Goal: Task Accomplishment & Management: Use online tool/utility

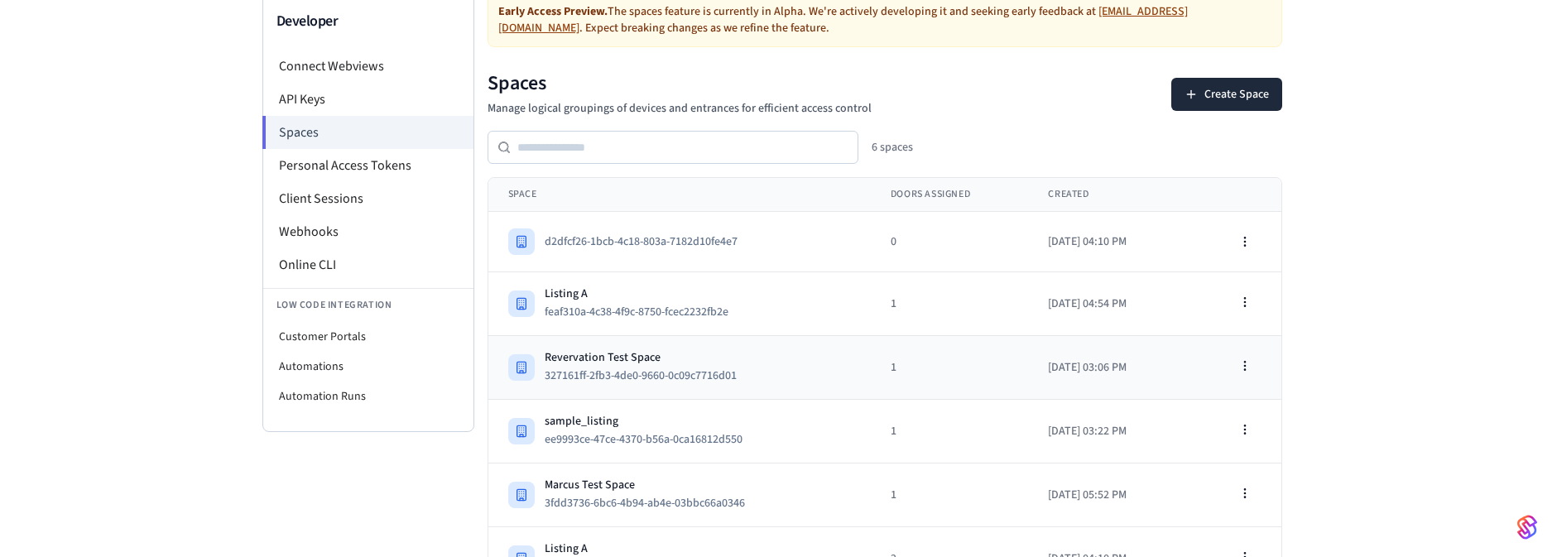
scroll to position [164, 0]
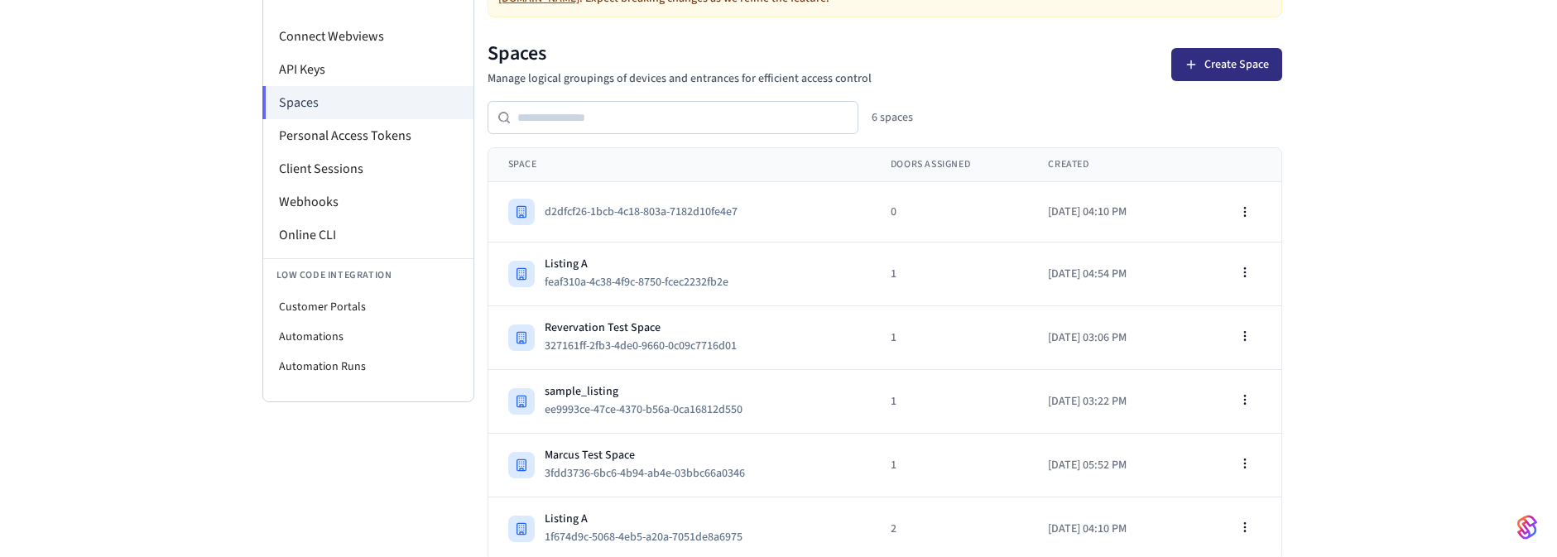
click at [1229, 54] on button "Create Space" at bounding box center [1226, 64] width 111 height 33
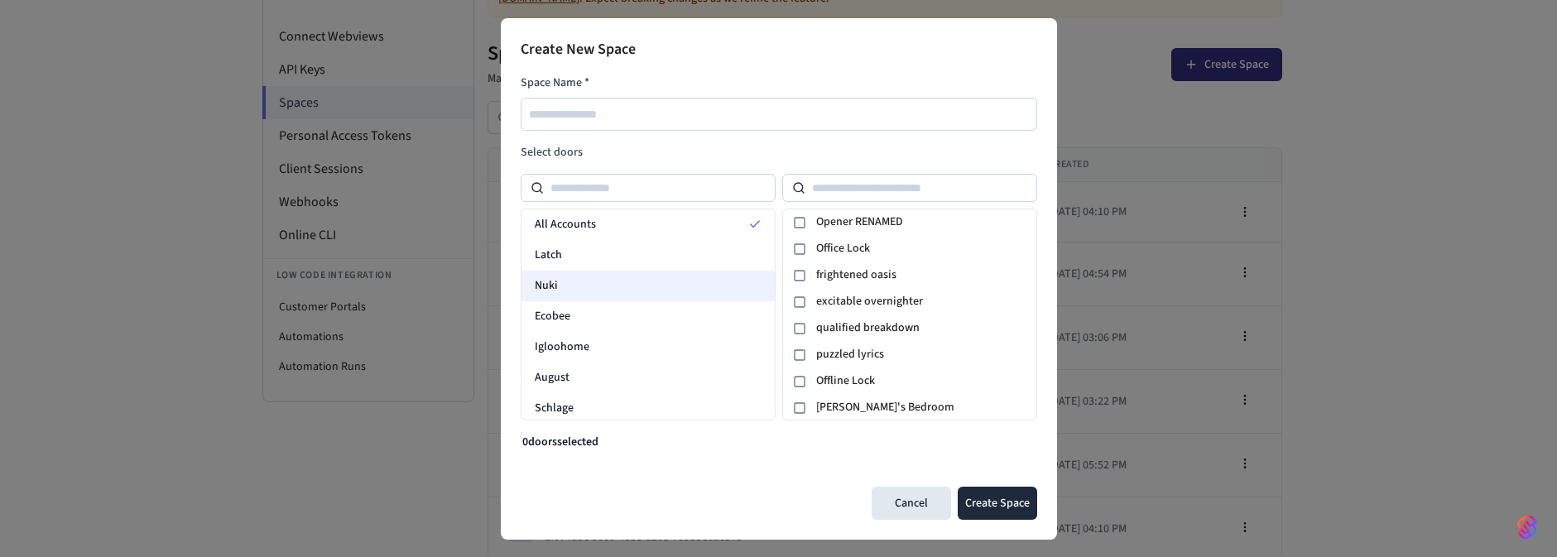
scroll to position [65, 0]
click at [617, 174] on div at bounding box center [648, 188] width 255 height 28
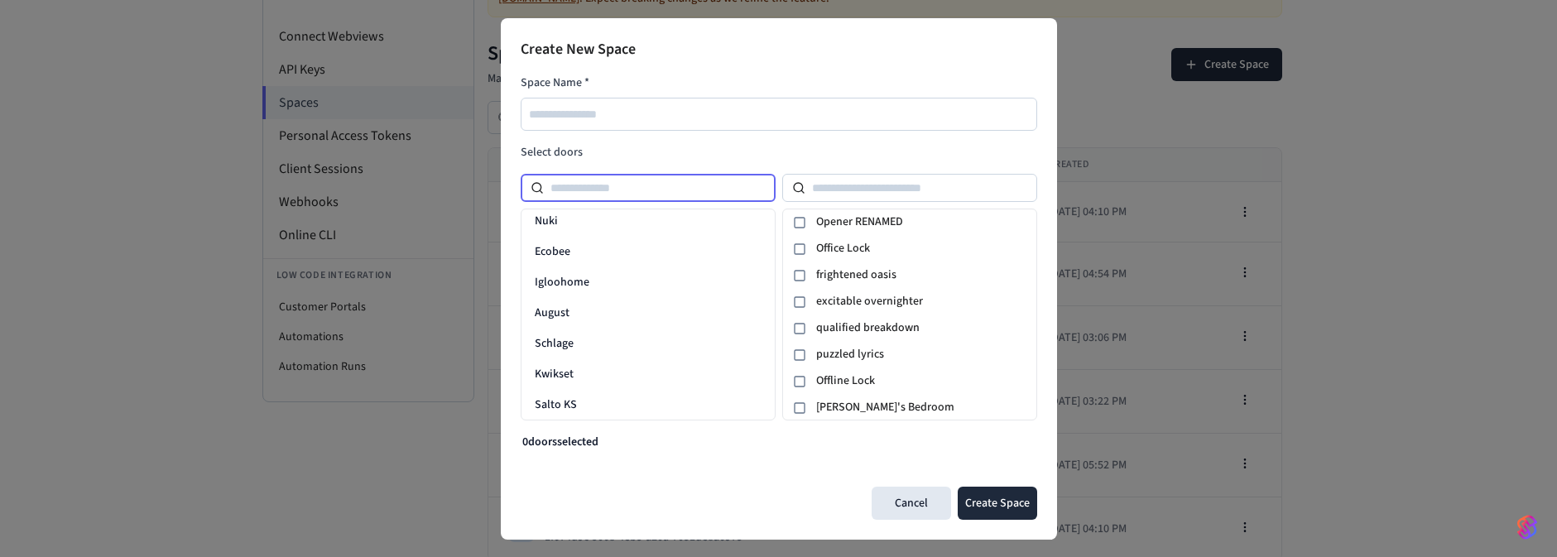
click at [603, 193] on input at bounding box center [660, 188] width 232 height 20
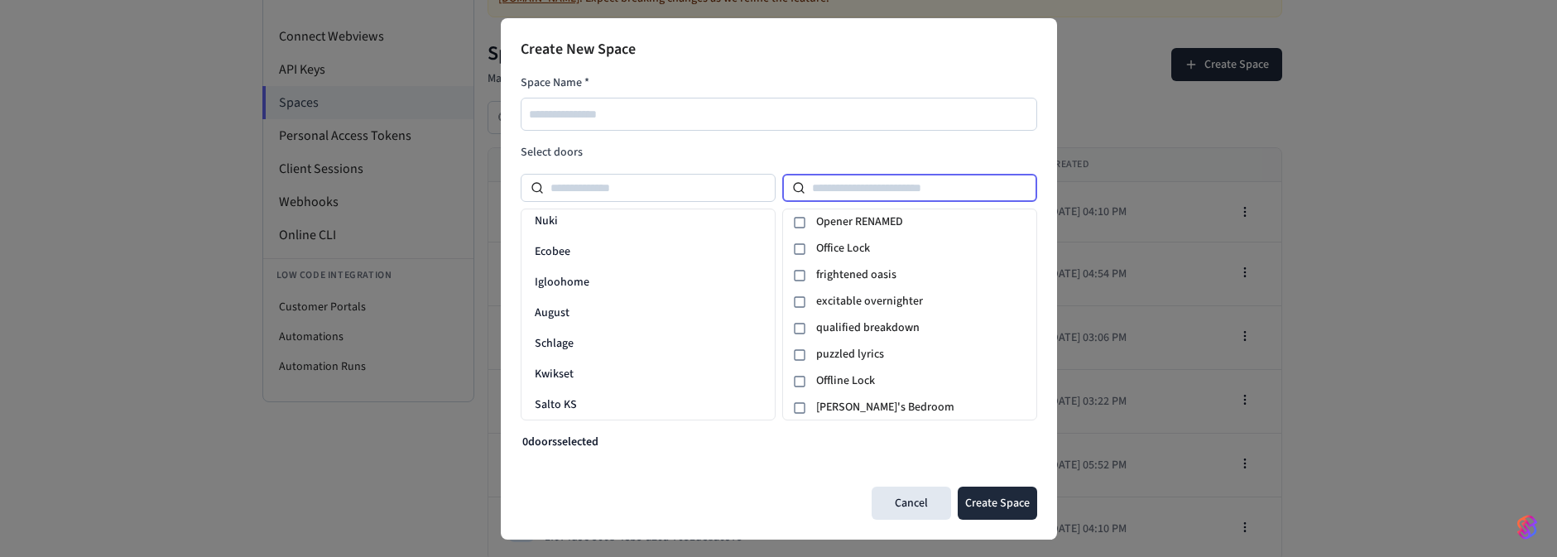
click at [853, 182] on input at bounding box center [921, 188] width 232 height 20
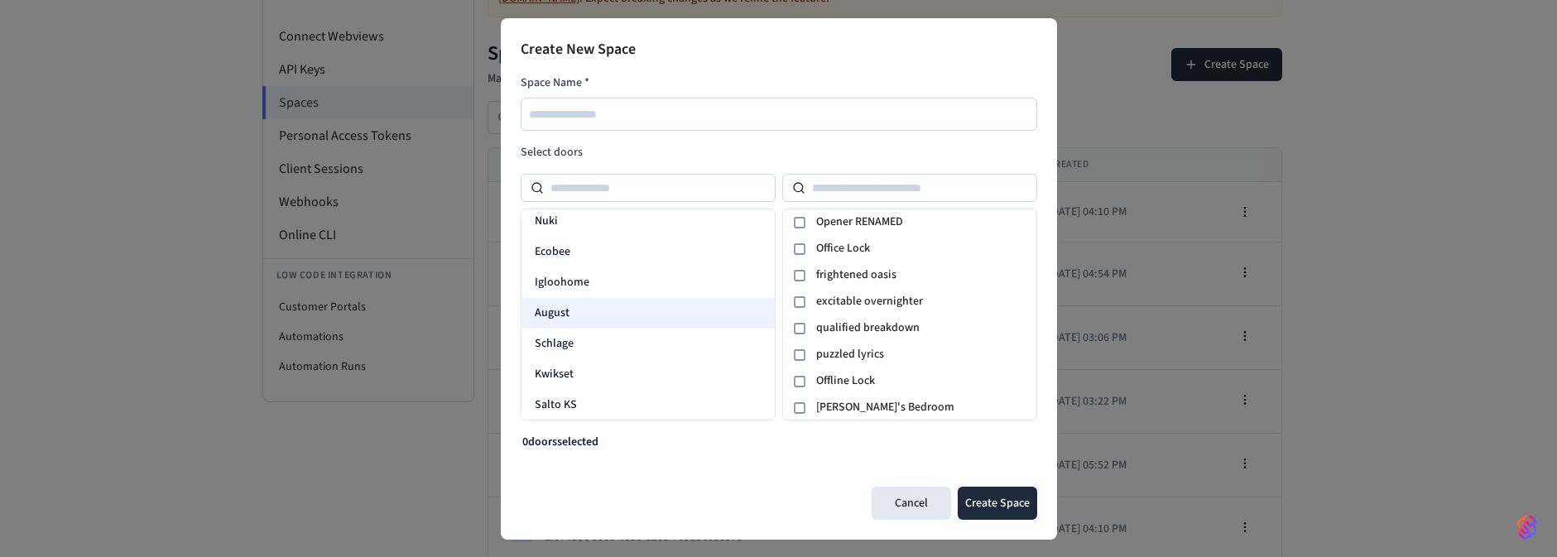
drag, startPoint x: 574, startPoint y: 303, endPoint x: 591, endPoint y: 301, distance: 17.5
click at [574, 304] on div "August" at bounding box center [647, 313] width 253 height 31
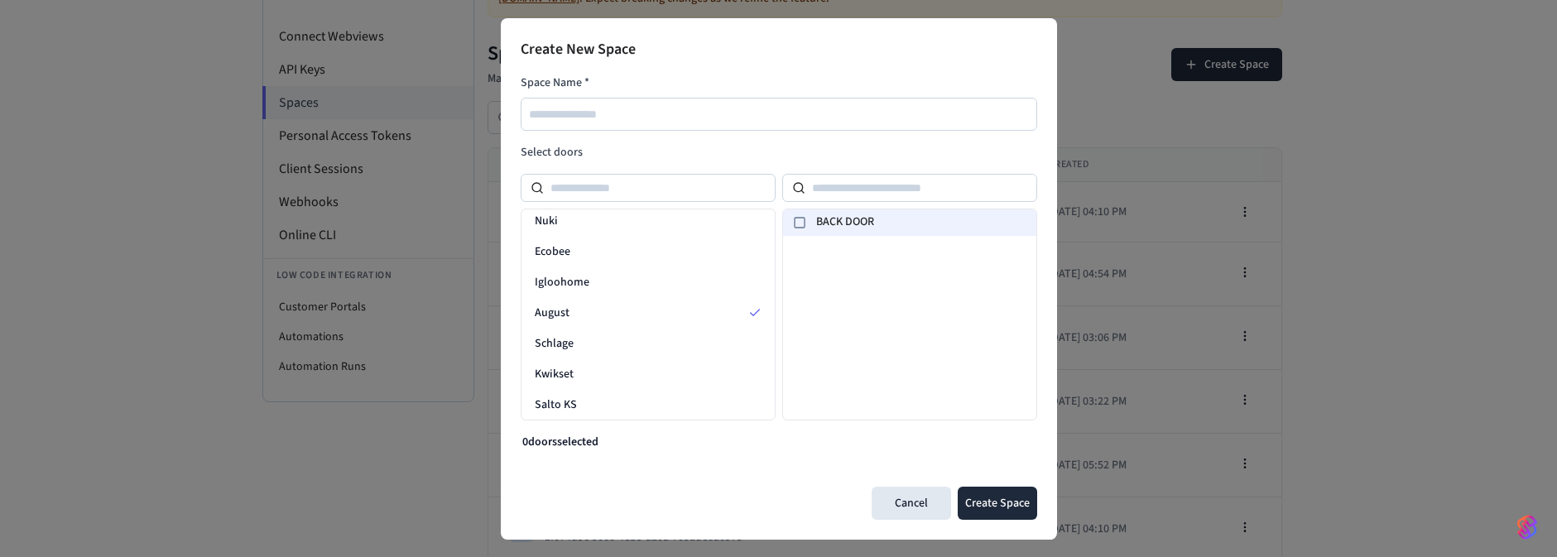
click at [800, 227] on rect at bounding box center [800, 223] width 10 height 10
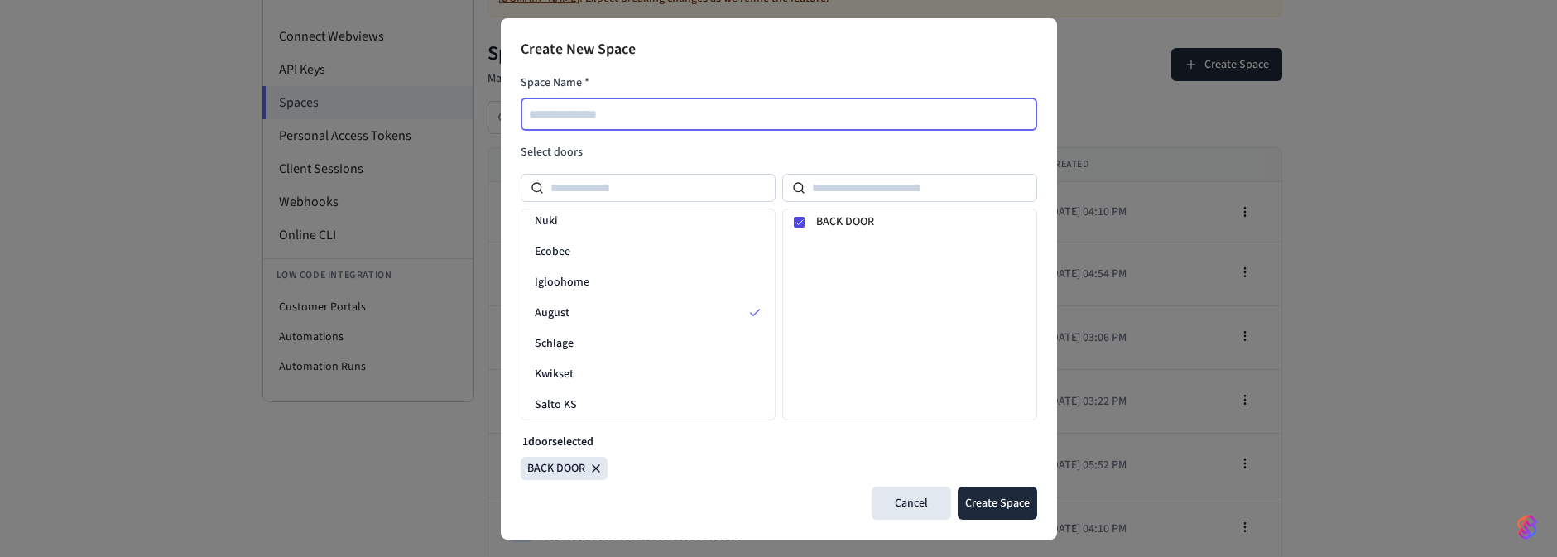
click at [564, 122] on input "text" at bounding box center [779, 114] width 515 height 20
type input "**********"
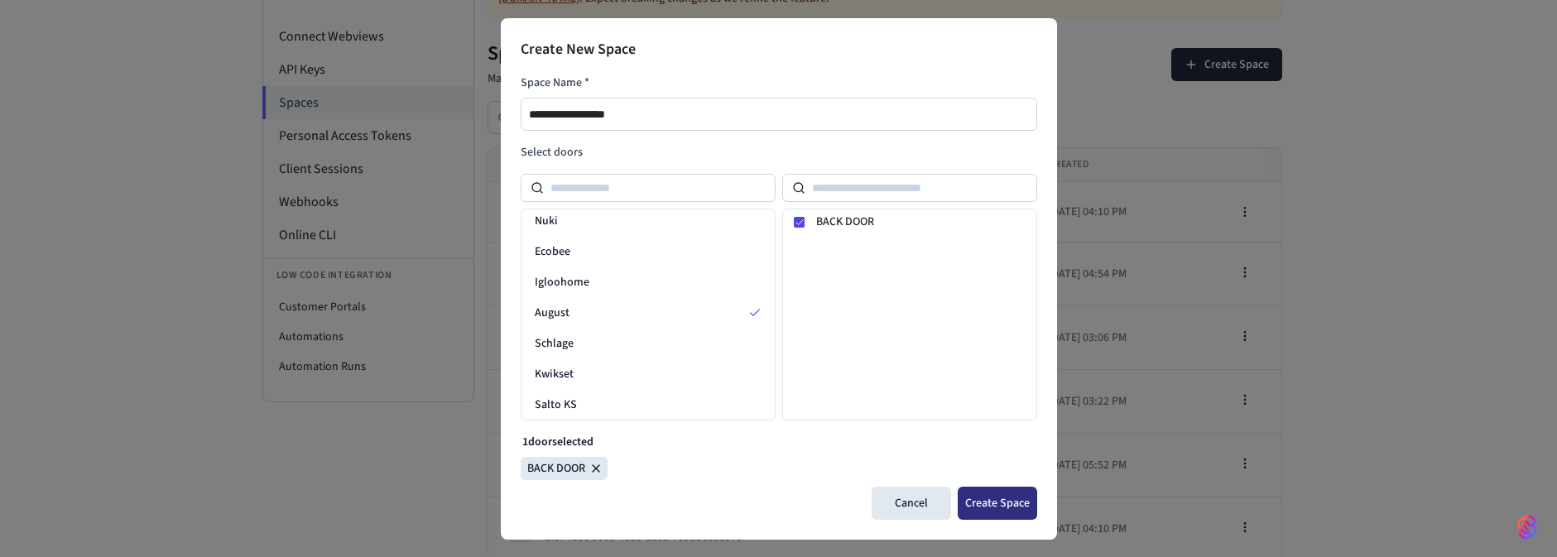
drag, startPoint x: 1002, startPoint y: 498, endPoint x: 987, endPoint y: 533, distance: 38.2
click at [1002, 497] on button "Create Space" at bounding box center [997, 503] width 79 height 33
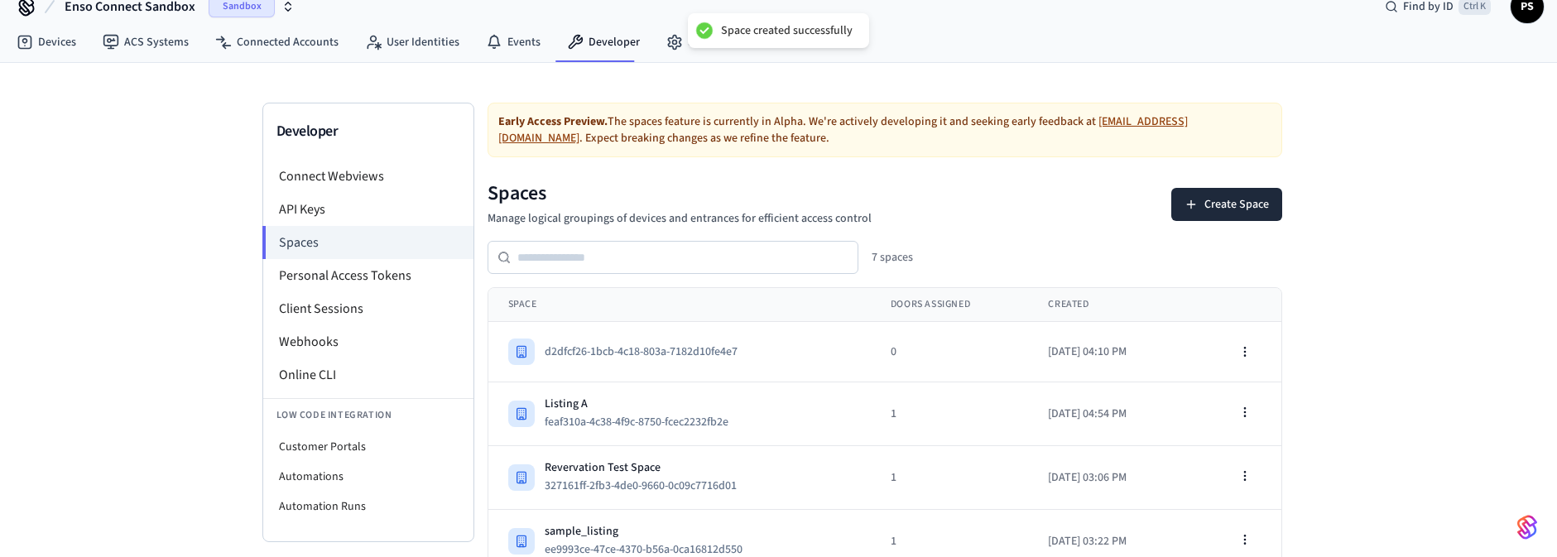
scroll to position [0, 0]
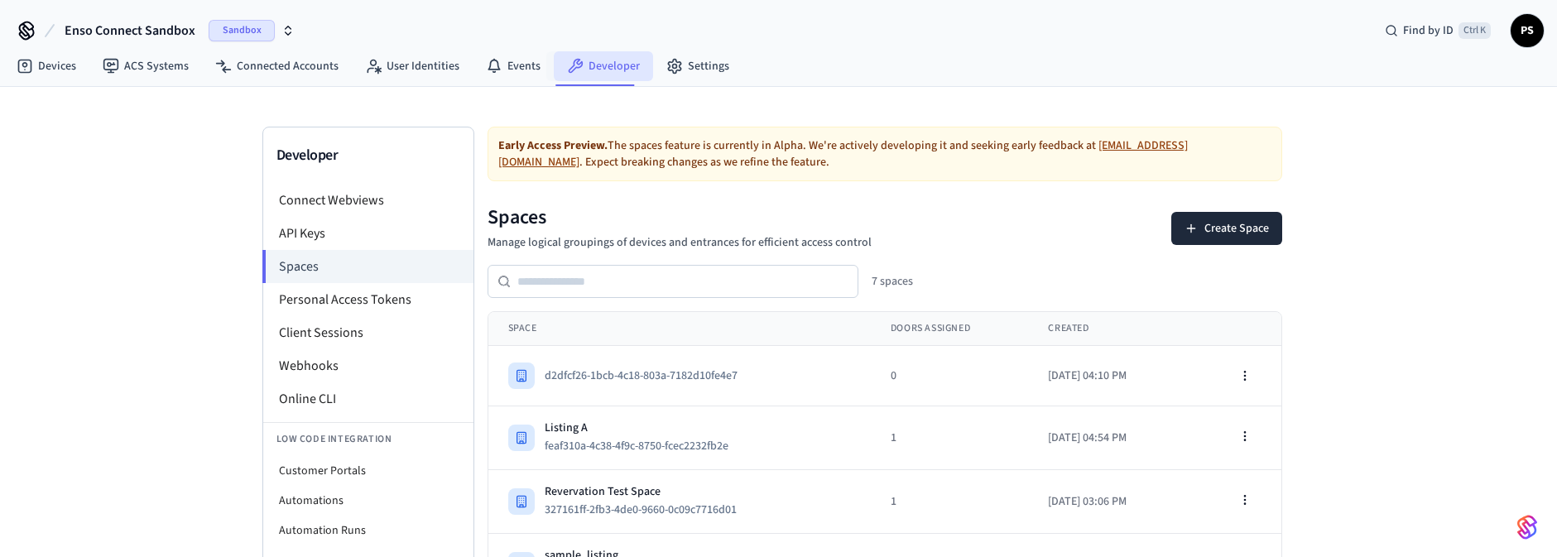
click at [581, 72] on link "Developer" at bounding box center [603, 66] width 99 height 30
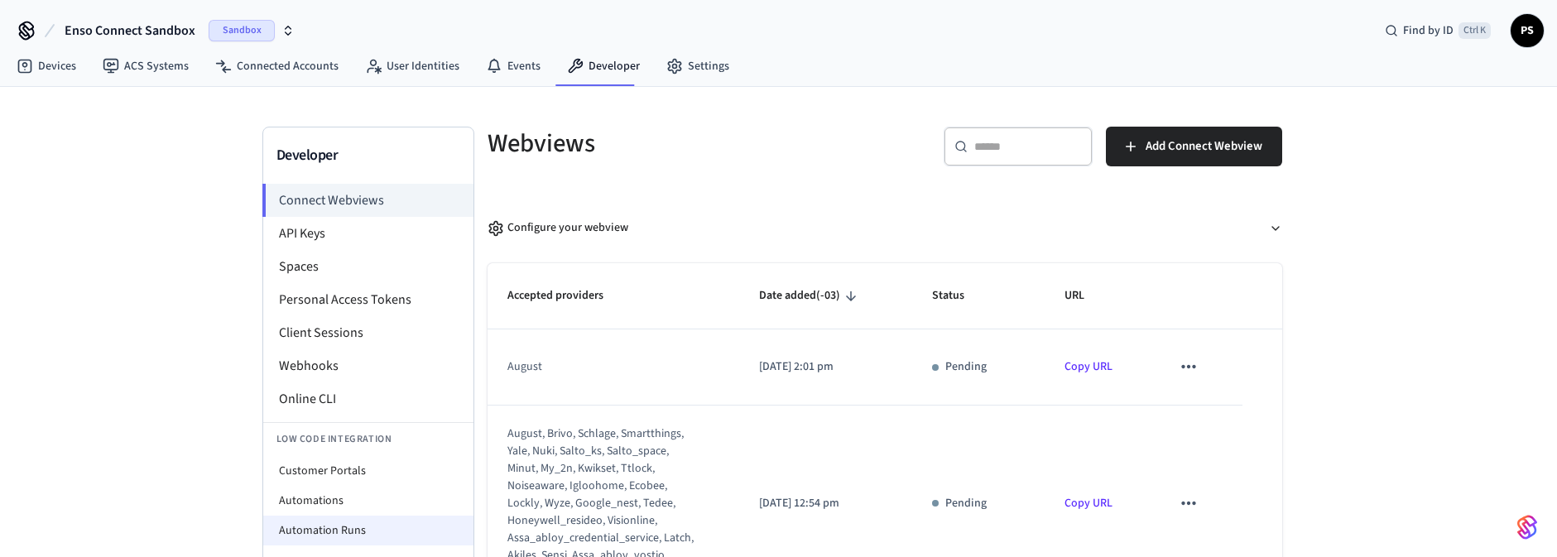
scroll to position [94, 0]
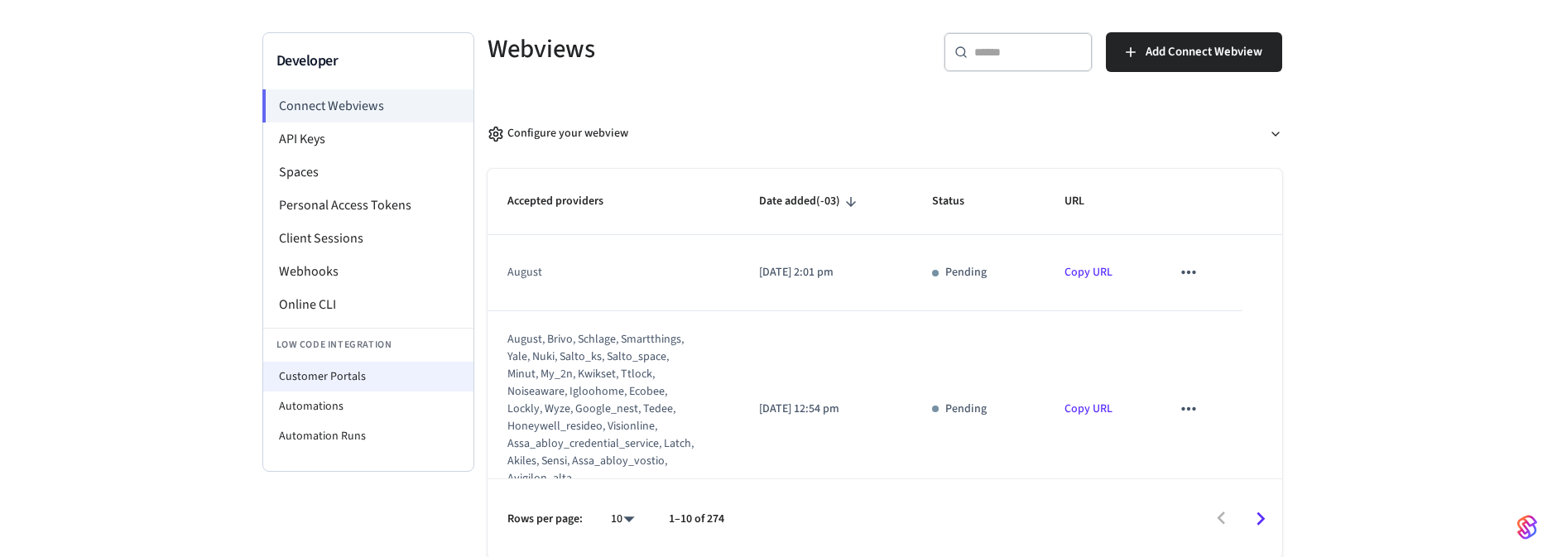
click at [352, 370] on li "Customer Portals" at bounding box center [368, 377] width 210 height 30
select select "**********"
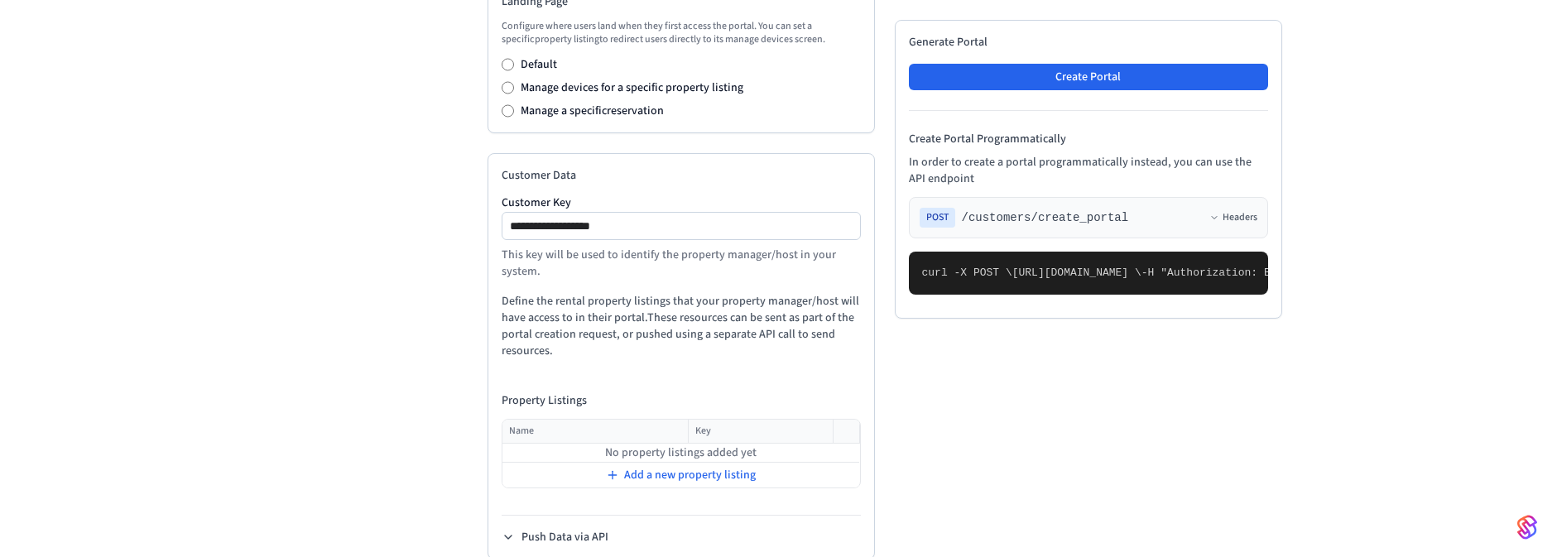
scroll to position [790, 0]
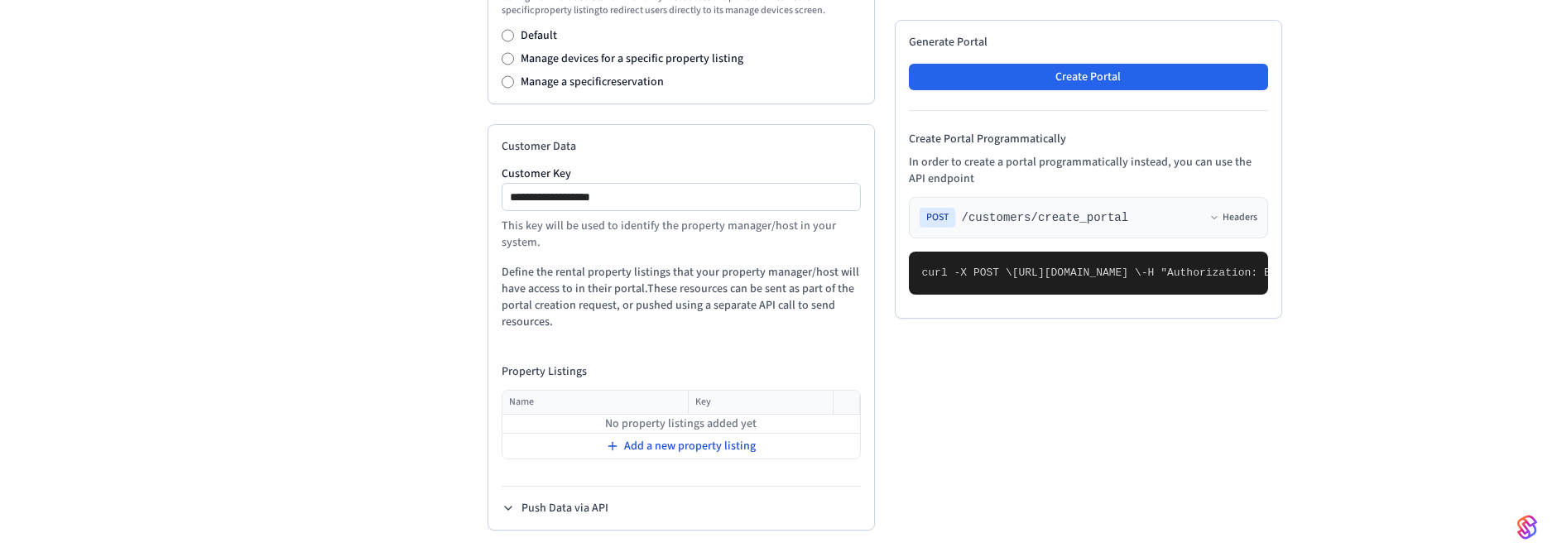
click at [647, 450] on span "Add a new property listing" at bounding box center [690, 446] width 132 height 17
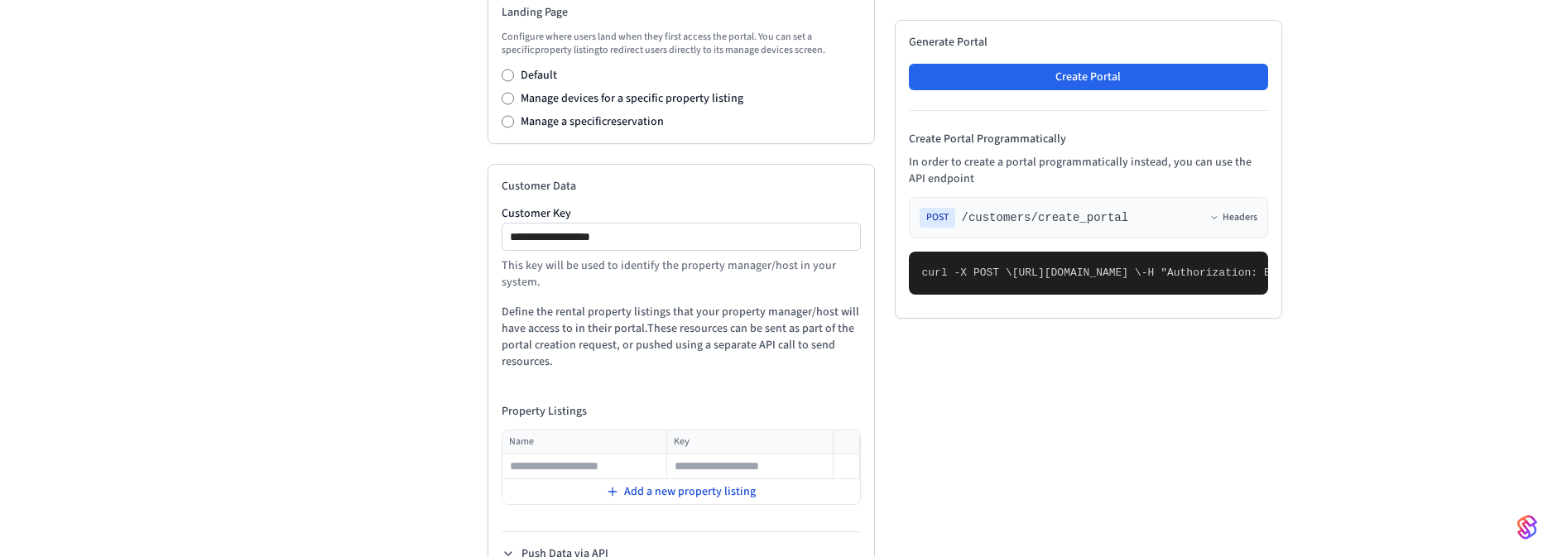
scroll to position [795, 0]
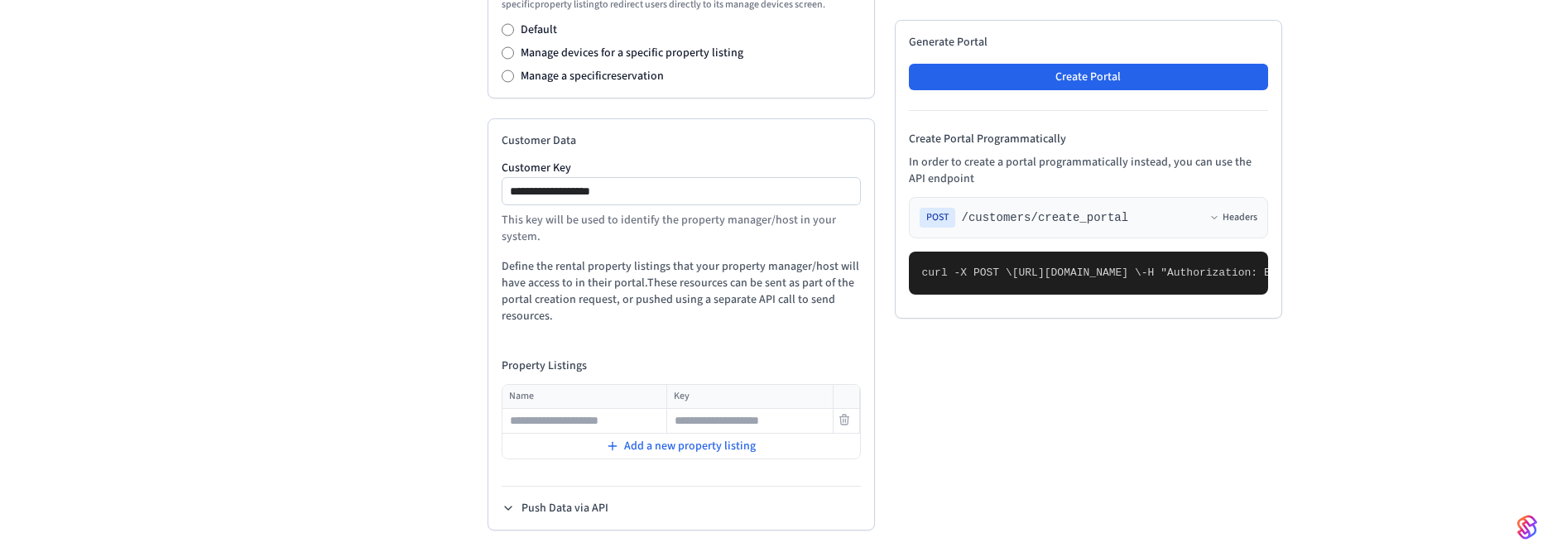
click at [745, 429] on input "text" at bounding box center [749, 421] width 163 height 20
click at [536, 425] on input "text" at bounding box center [584, 421] width 163 height 20
type input "**********"
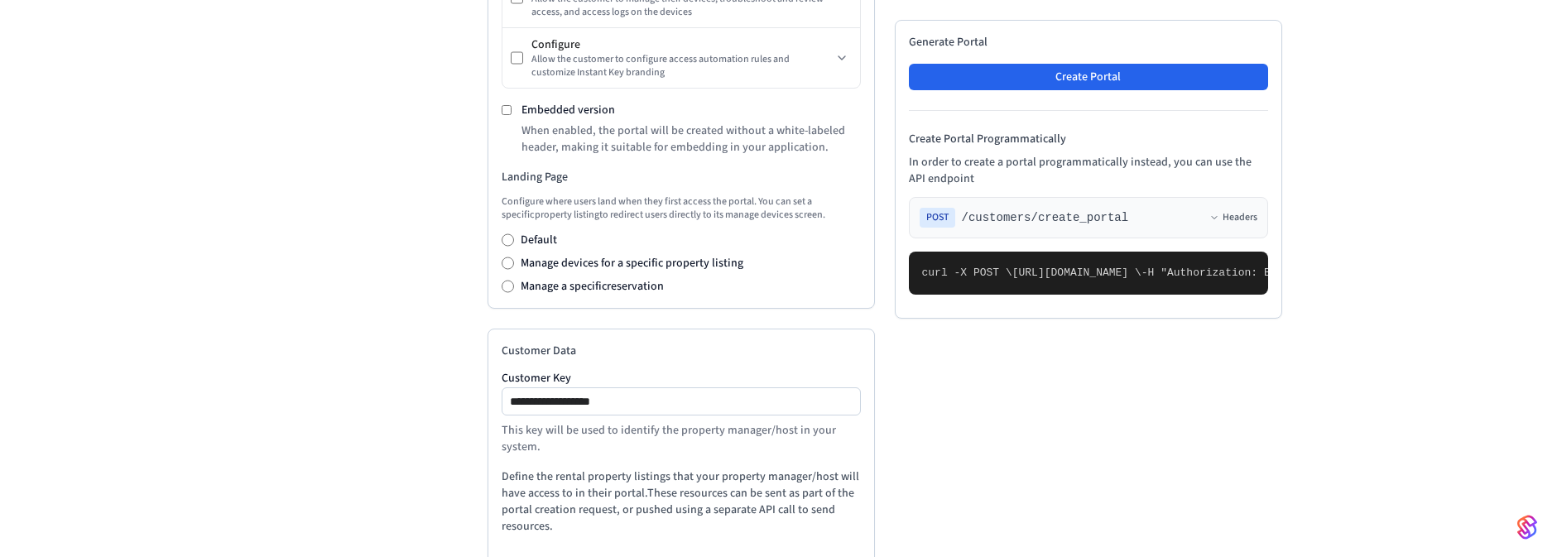
scroll to position [497, 0]
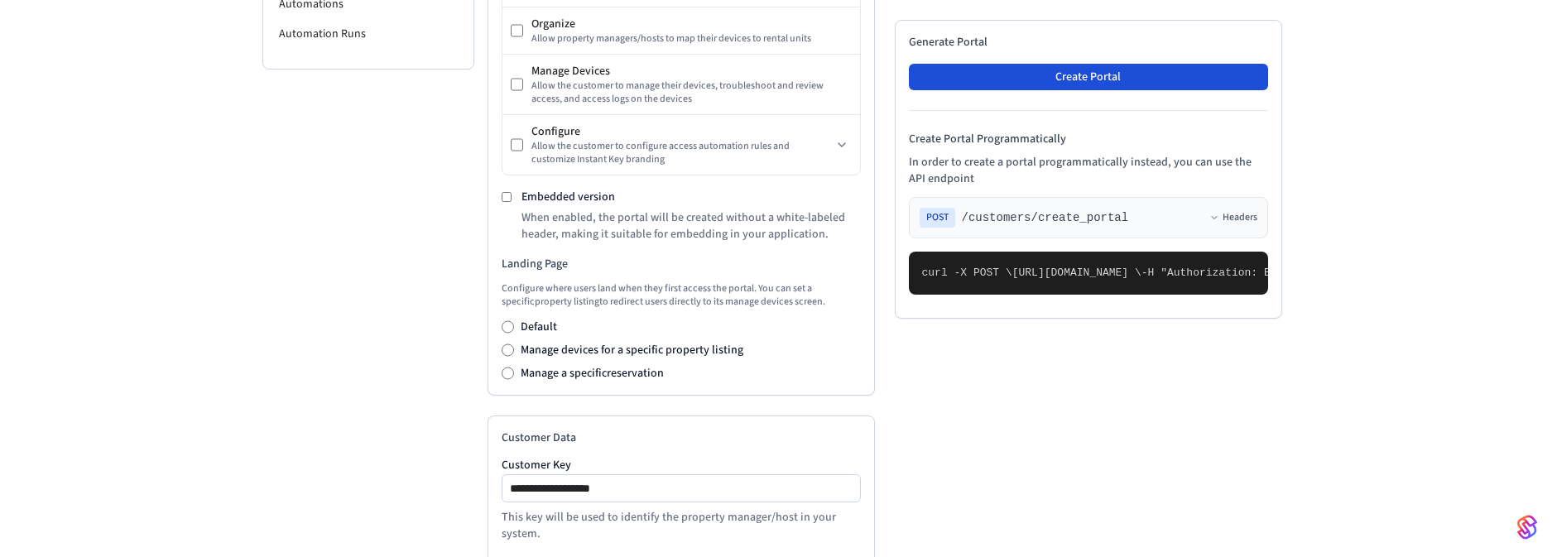
type input "**********"
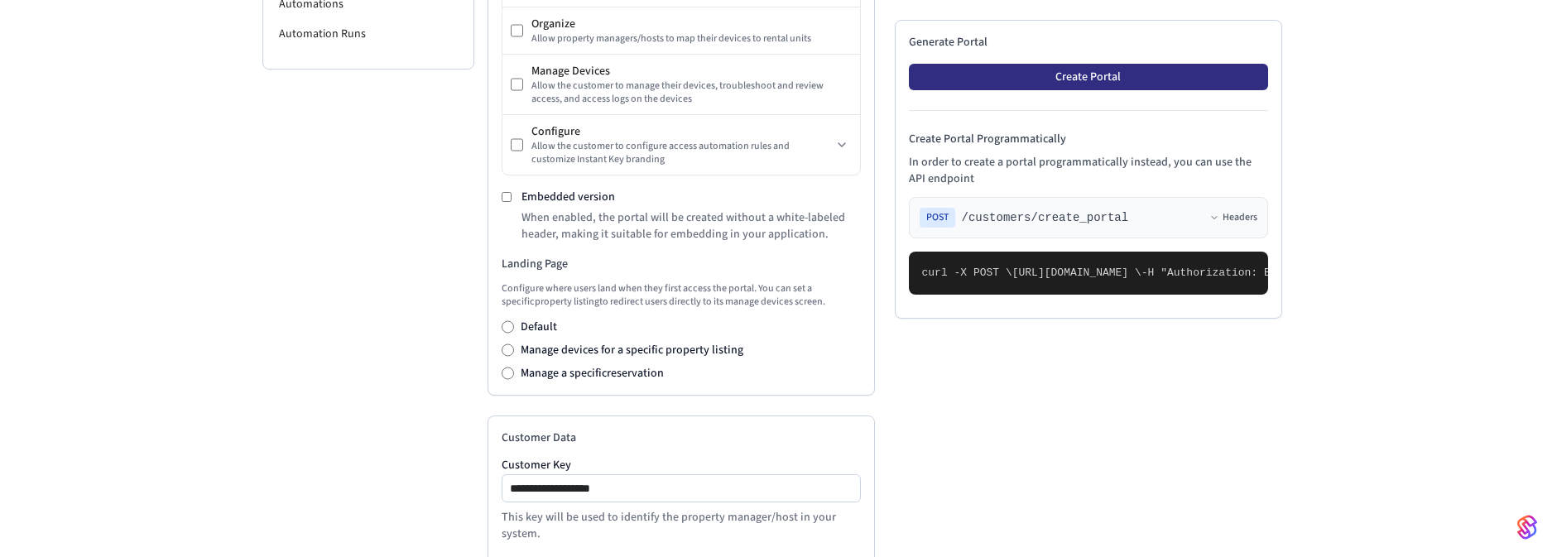
click at [1159, 80] on button "Create Portal" at bounding box center [1088, 77] width 359 height 26
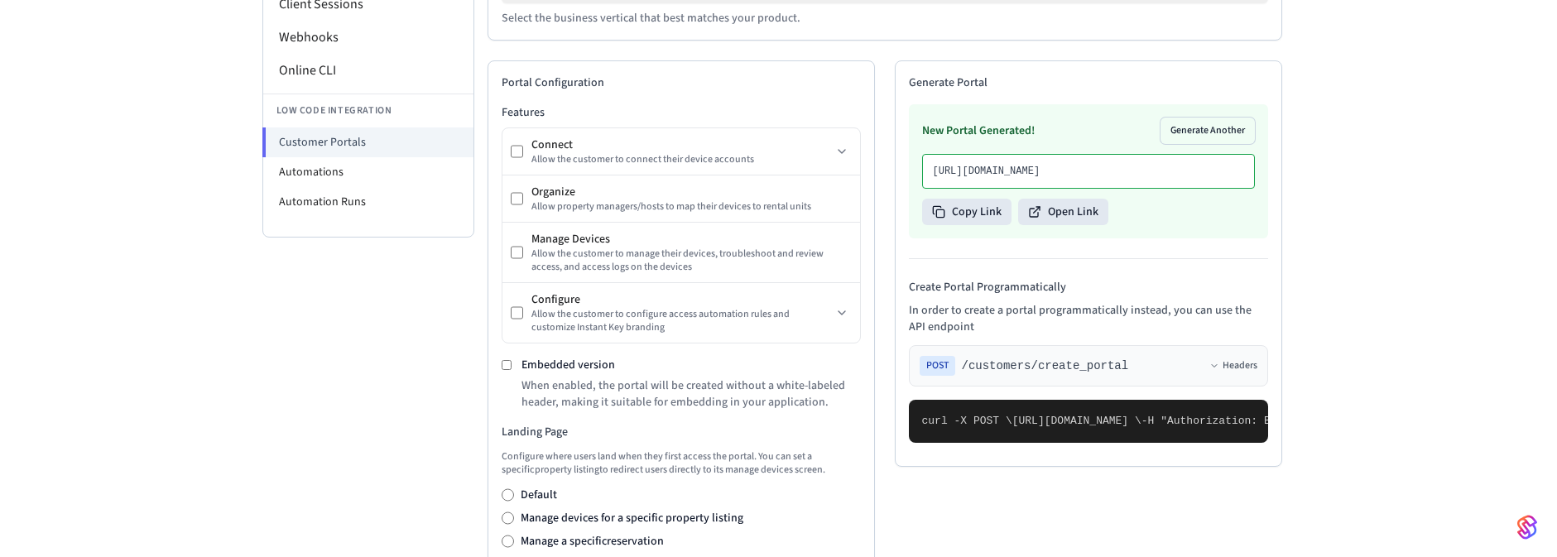
scroll to position [298, 0]
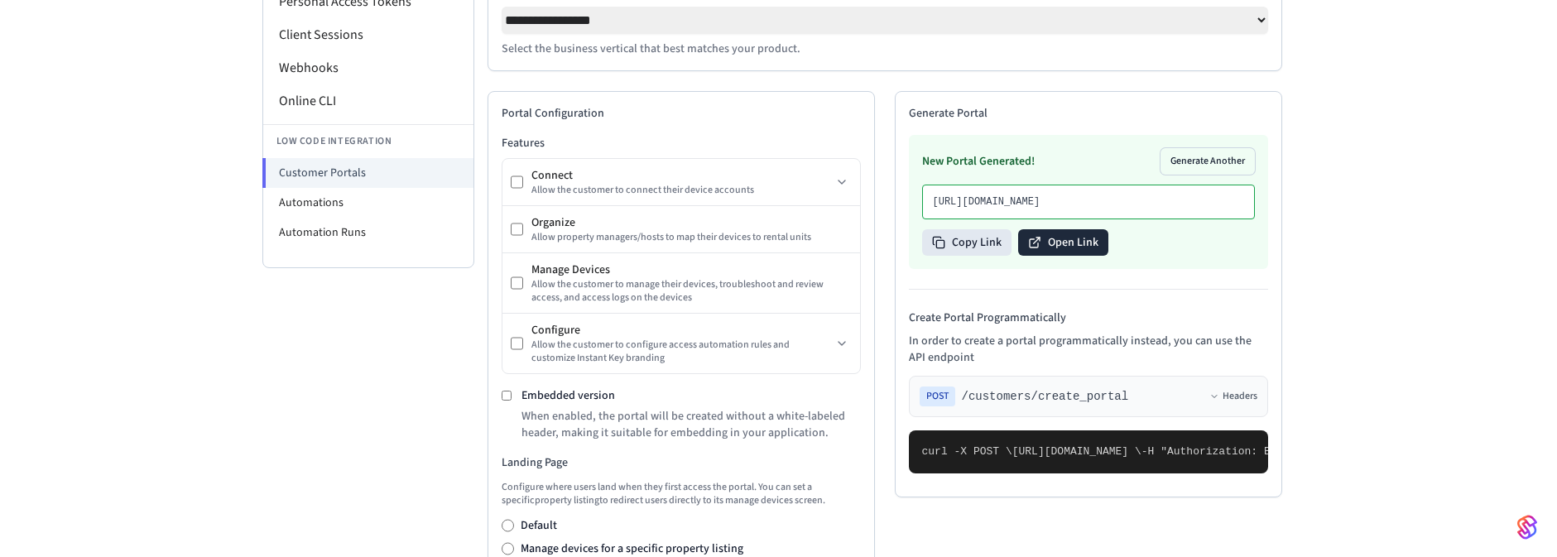
click at [1042, 256] on button "Open Link" at bounding box center [1063, 242] width 90 height 26
